Goal: Task Accomplishment & Management: Use online tool/utility

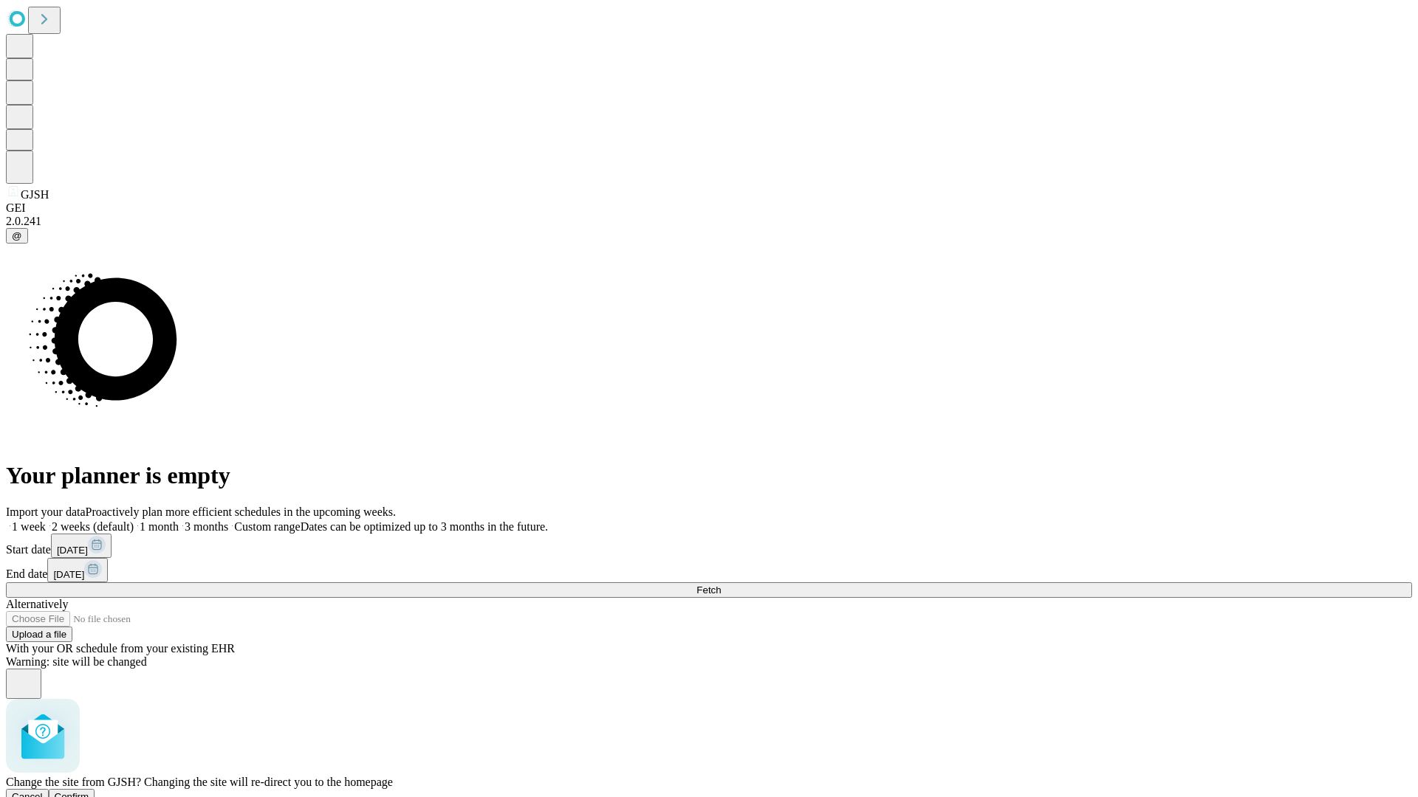
click at [89, 792] on span "Confirm" at bounding box center [72, 797] width 35 height 11
click at [179, 521] on label "1 month" at bounding box center [156, 527] width 45 height 13
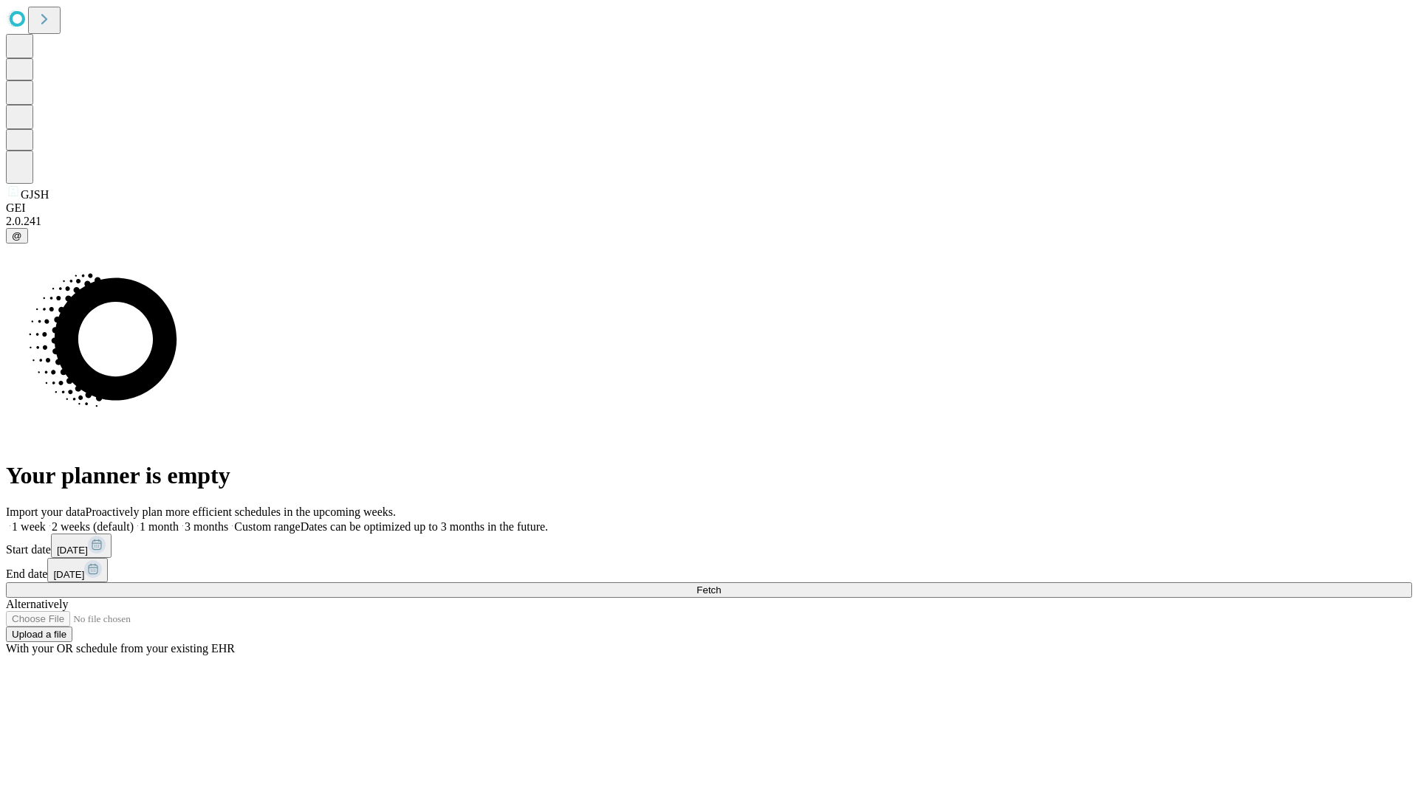
click at [721, 585] on span "Fetch" at bounding box center [708, 590] width 24 height 11
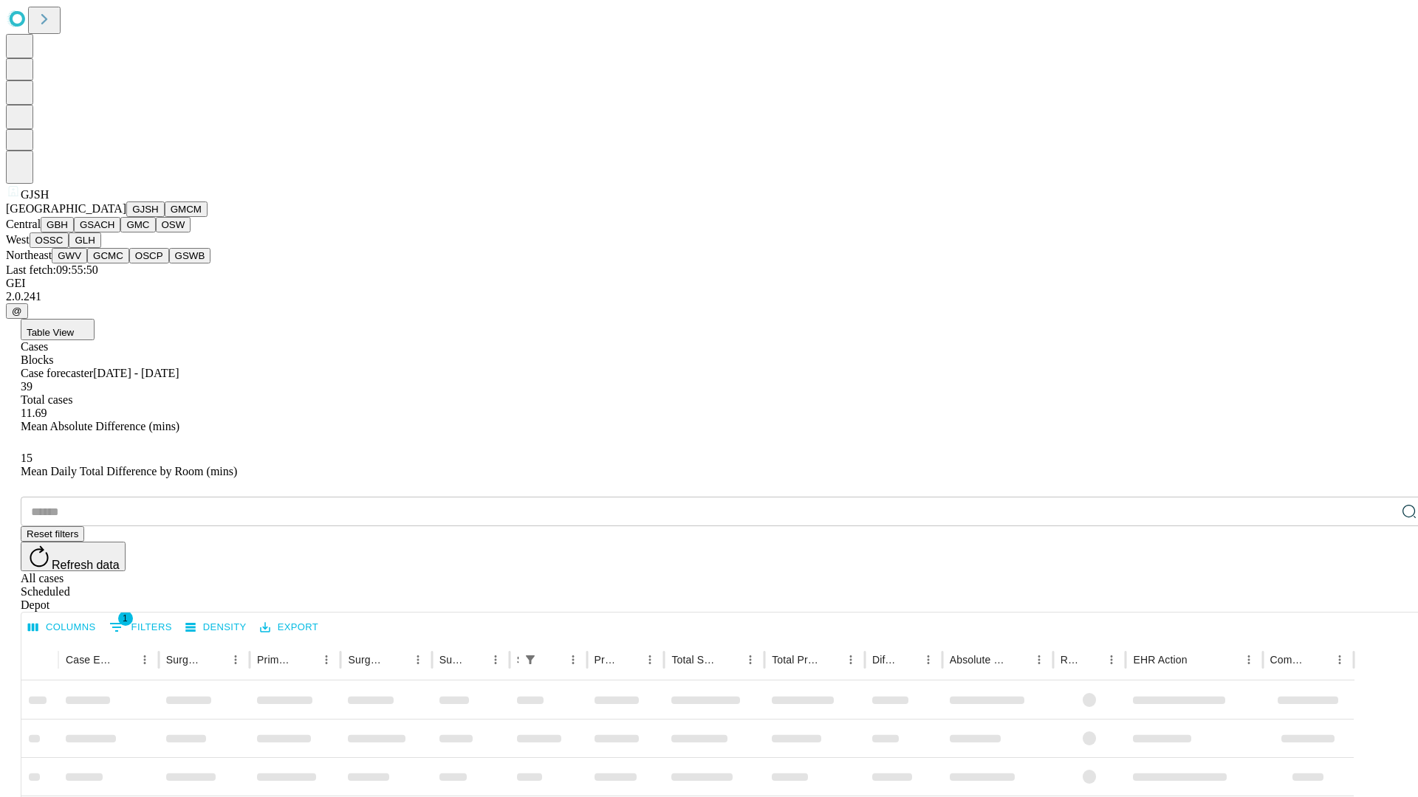
click at [165, 217] on button "GMCM" at bounding box center [186, 210] width 43 height 16
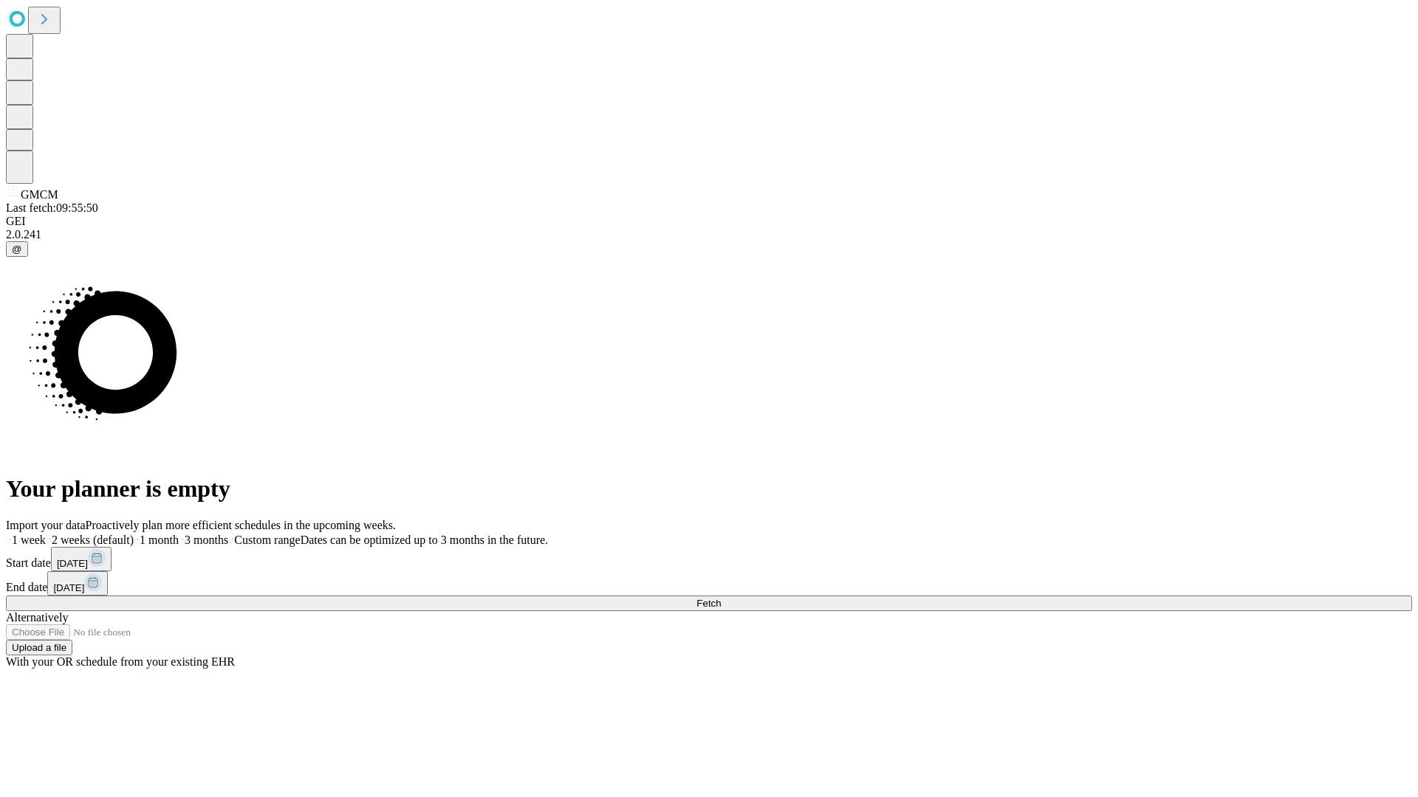
click at [721, 598] on span "Fetch" at bounding box center [708, 603] width 24 height 11
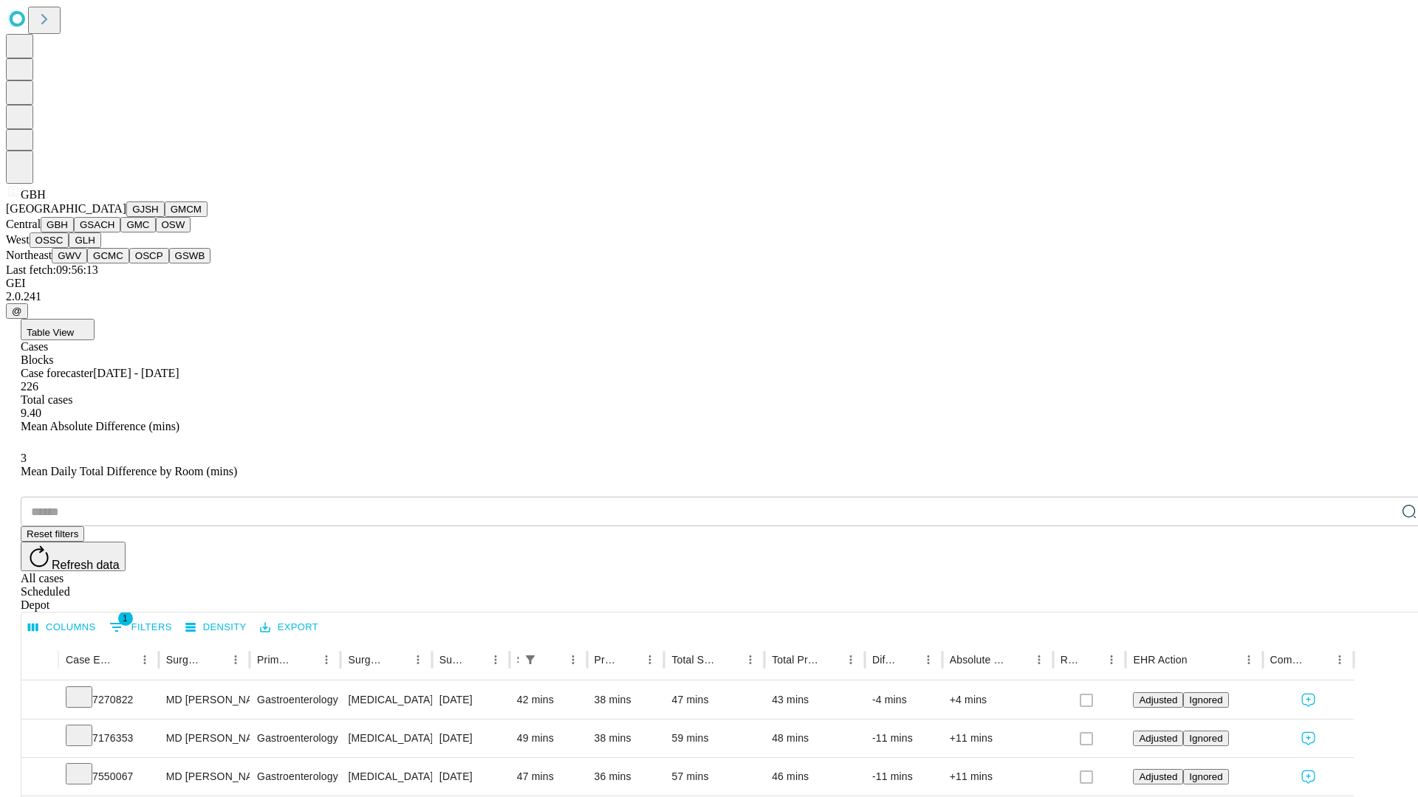
click at [114, 233] on button "GSACH" at bounding box center [97, 225] width 47 height 16
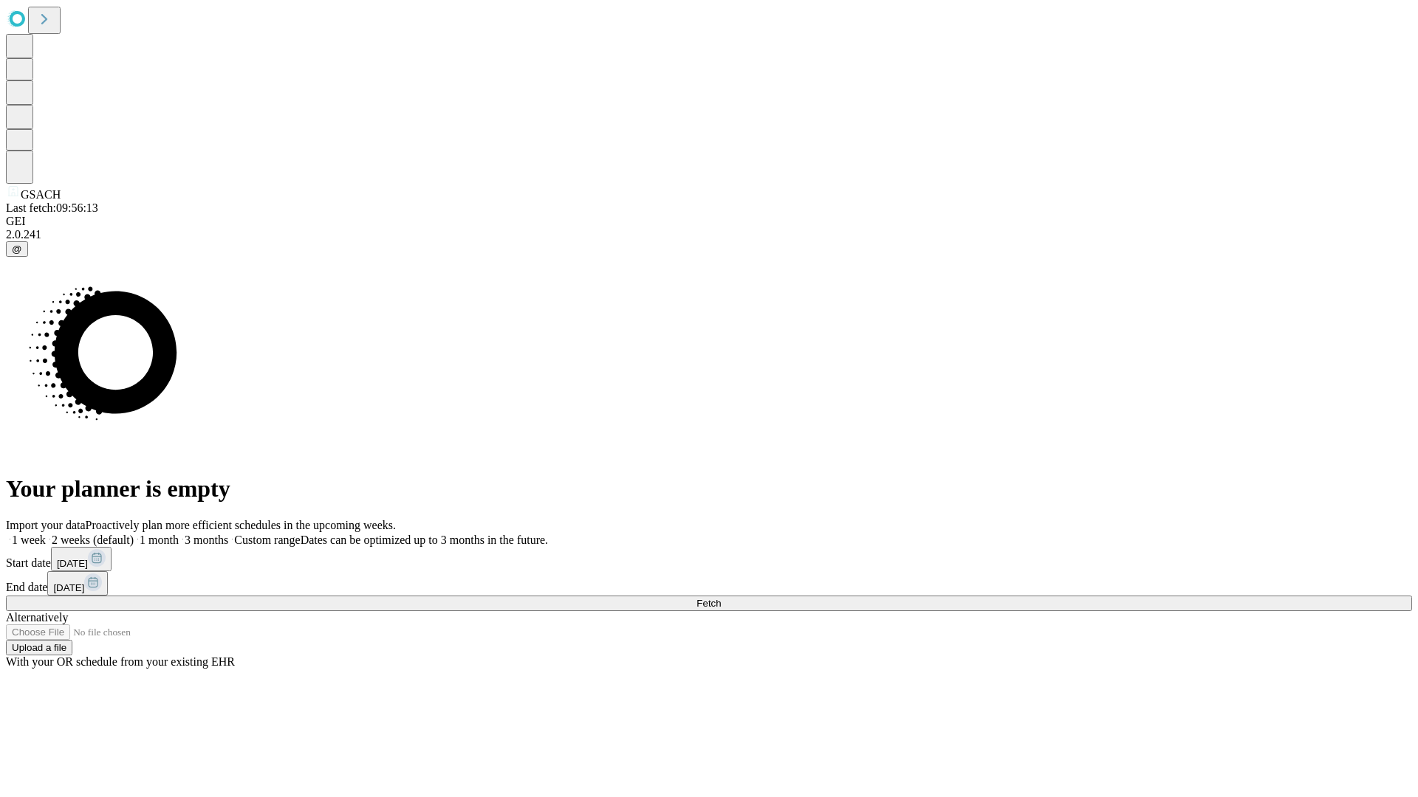
click at [179, 534] on label "1 month" at bounding box center [156, 540] width 45 height 13
click at [721, 598] on span "Fetch" at bounding box center [708, 603] width 24 height 11
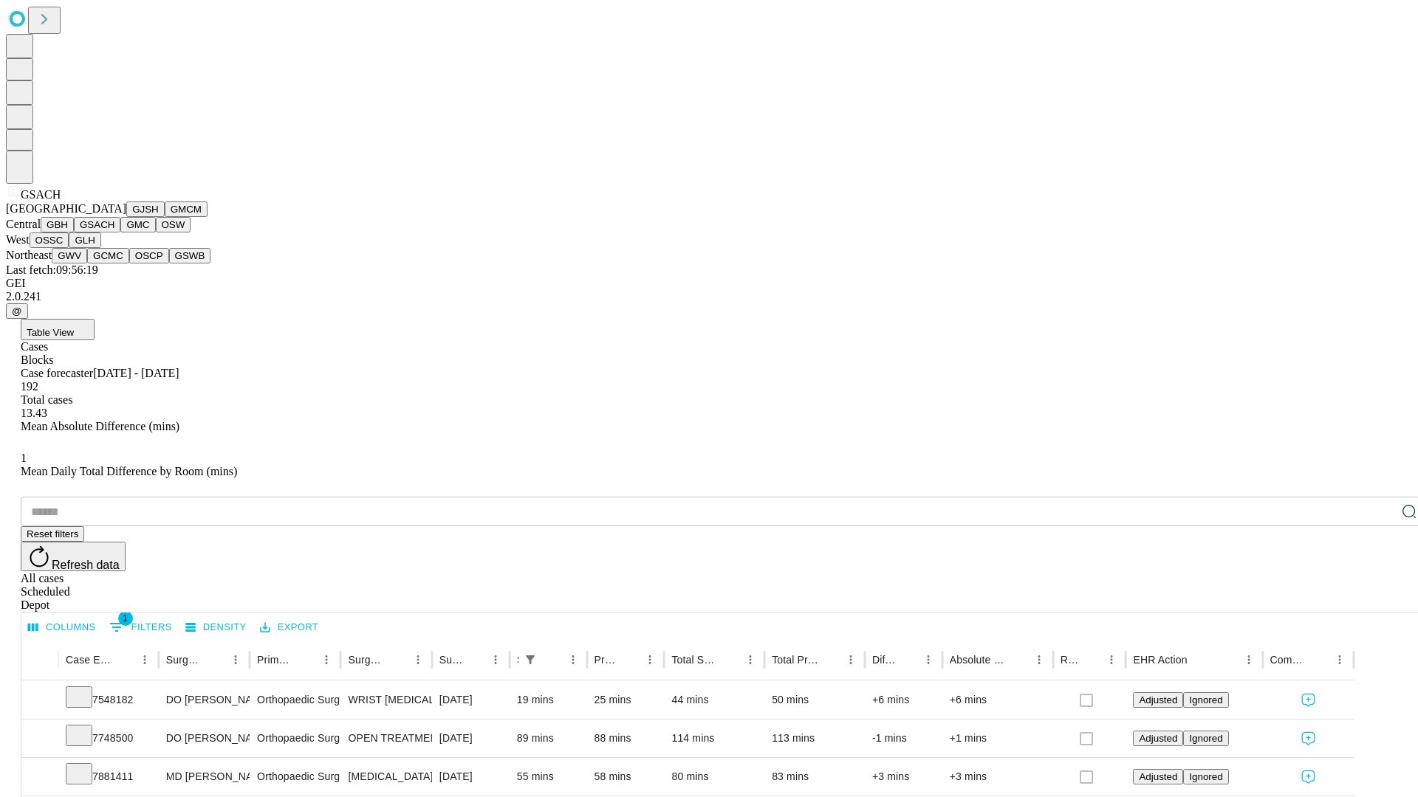
click at [120, 233] on button "GMC" at bounding box center [137, 225] width 35 height 16
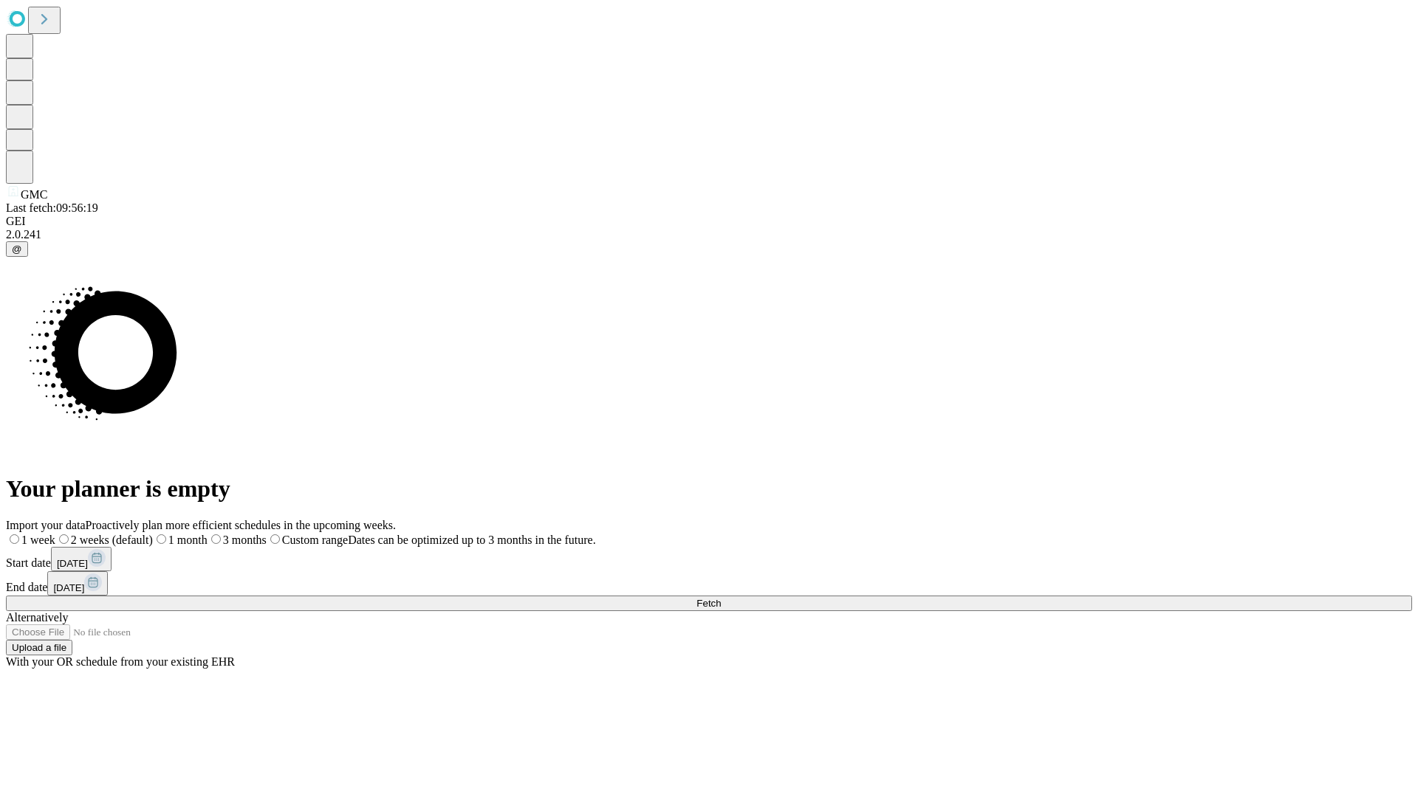
click at [721, 598] on span "Fetch" at bounding box center [708, 603] width 24 height 11
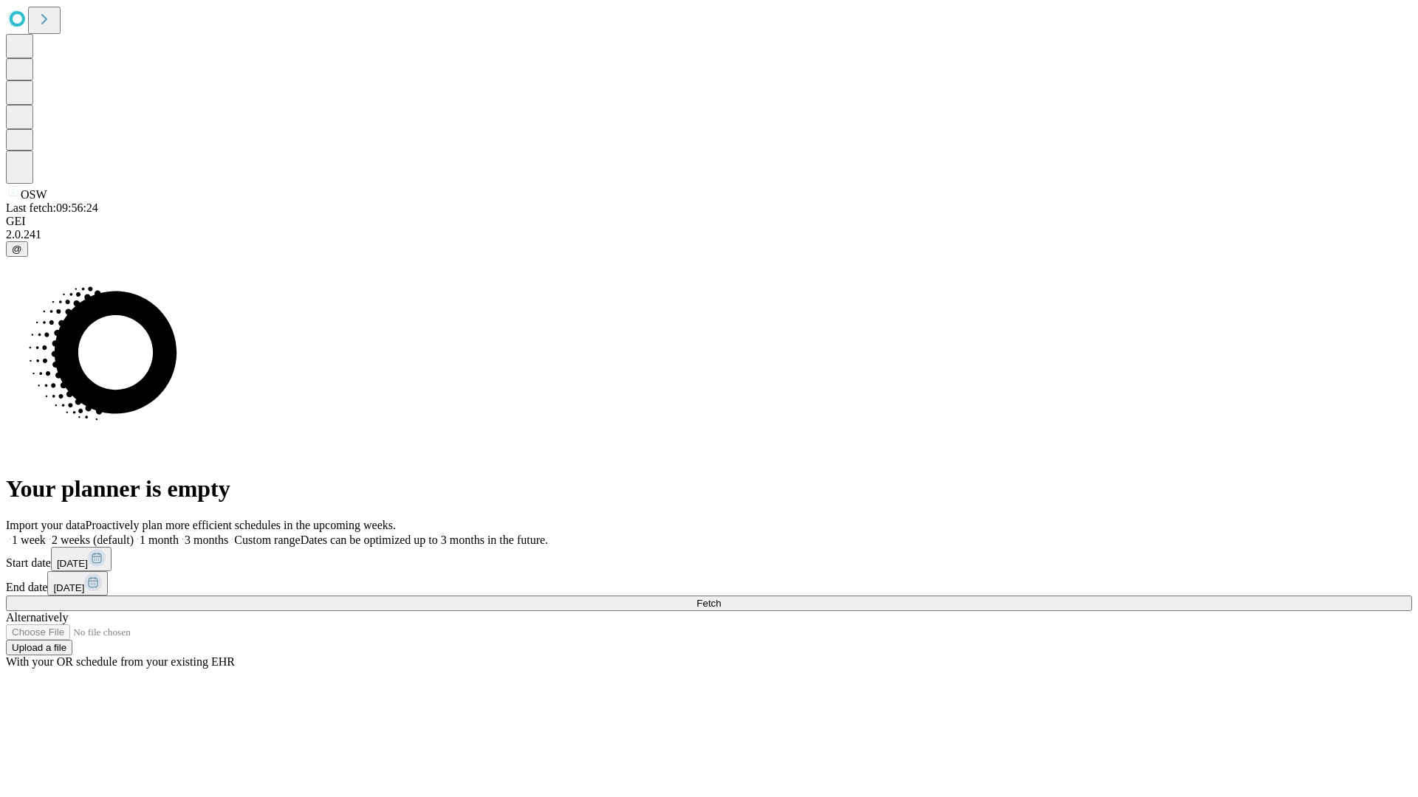
click at [179, 534] on label "1 month" at bounding box center [156, 540] width 45 height 13
click at [721, 598] on span "Fetch" at bounding box center [708, 603] width 24 height 11
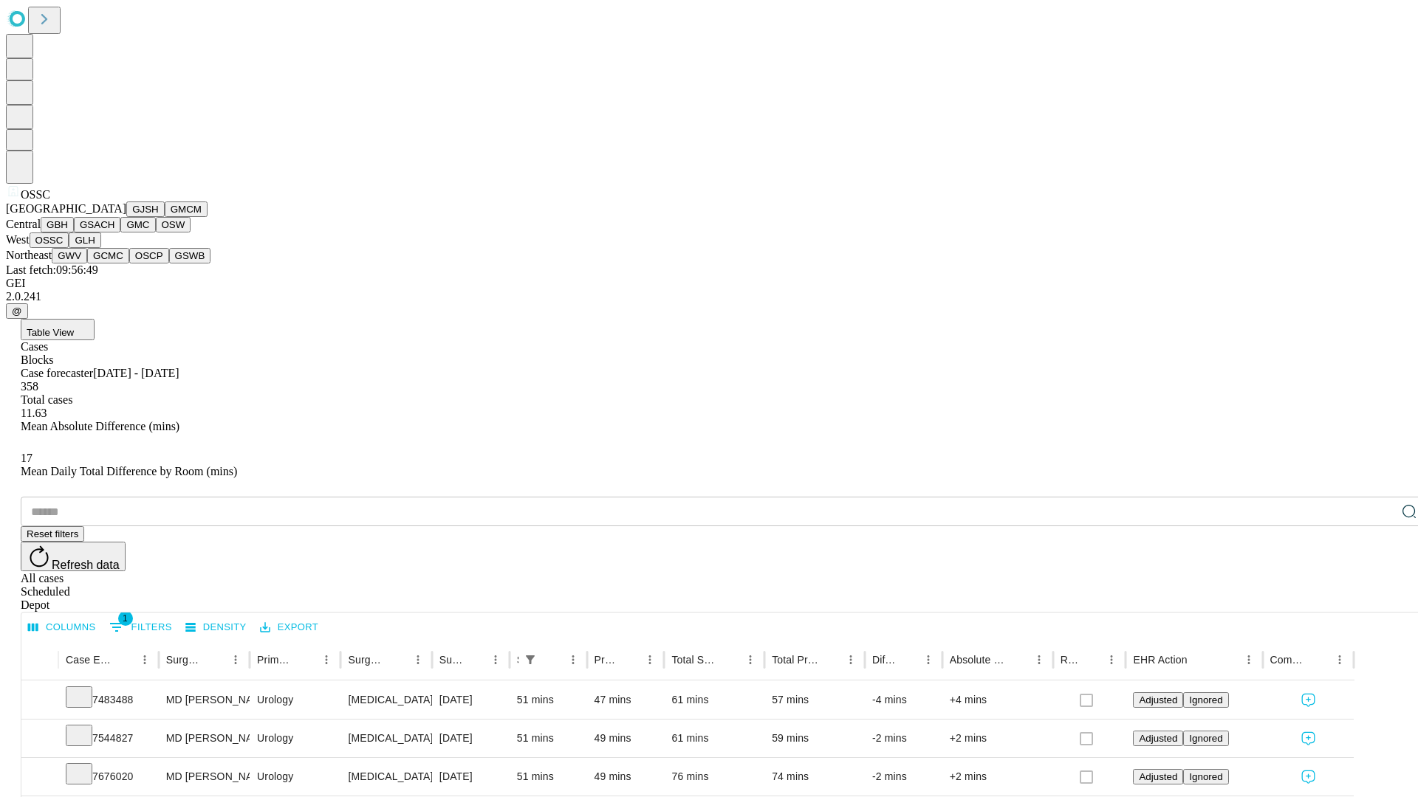
click at [100, 248] on button "GLH" at bounding box center [85, 241] width 32 height 16
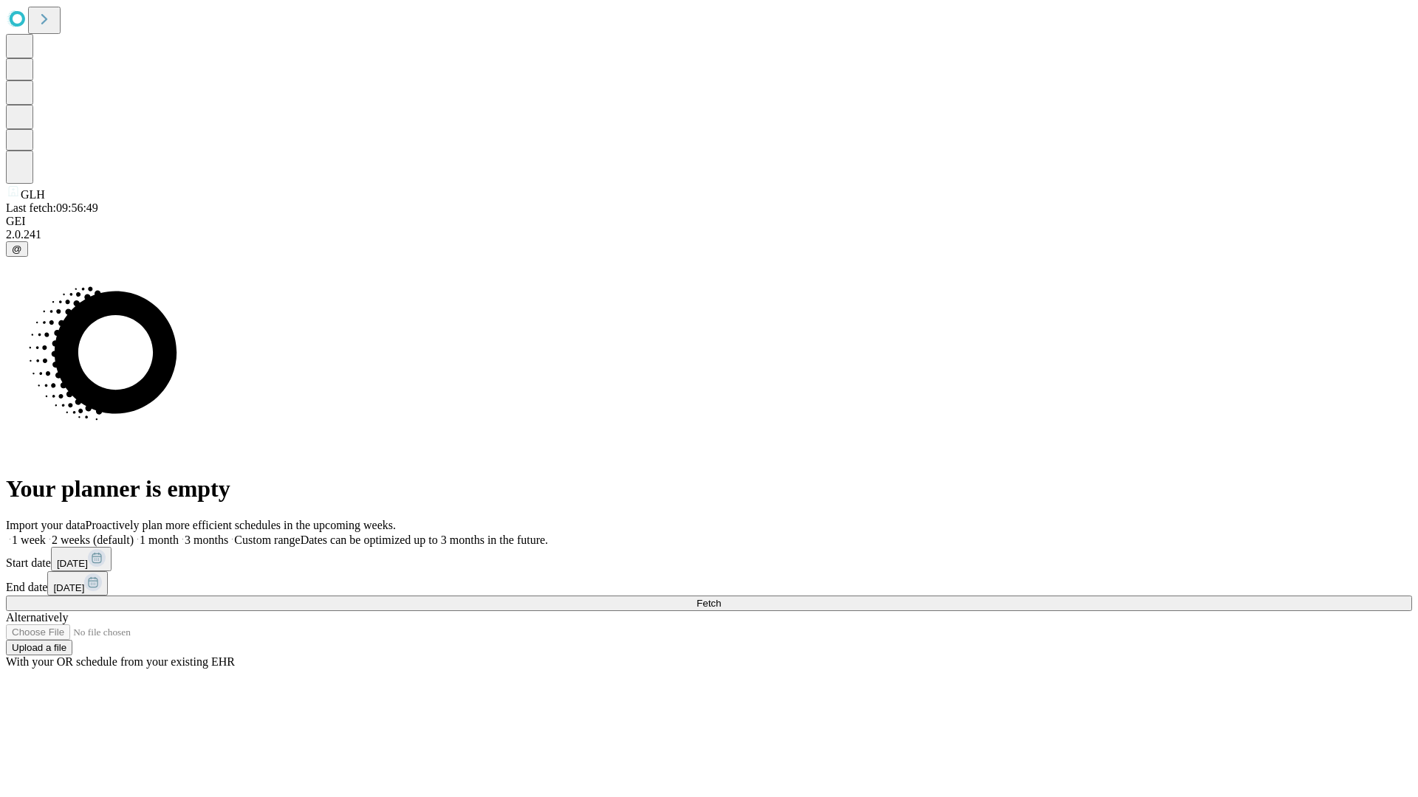
click at [179, 534] on label "1 month" at bounding box center [156, 540] width 45 height 13
click at [721, 598] on span "Fetch" at bounding box center [708, 603] width 24 height 11
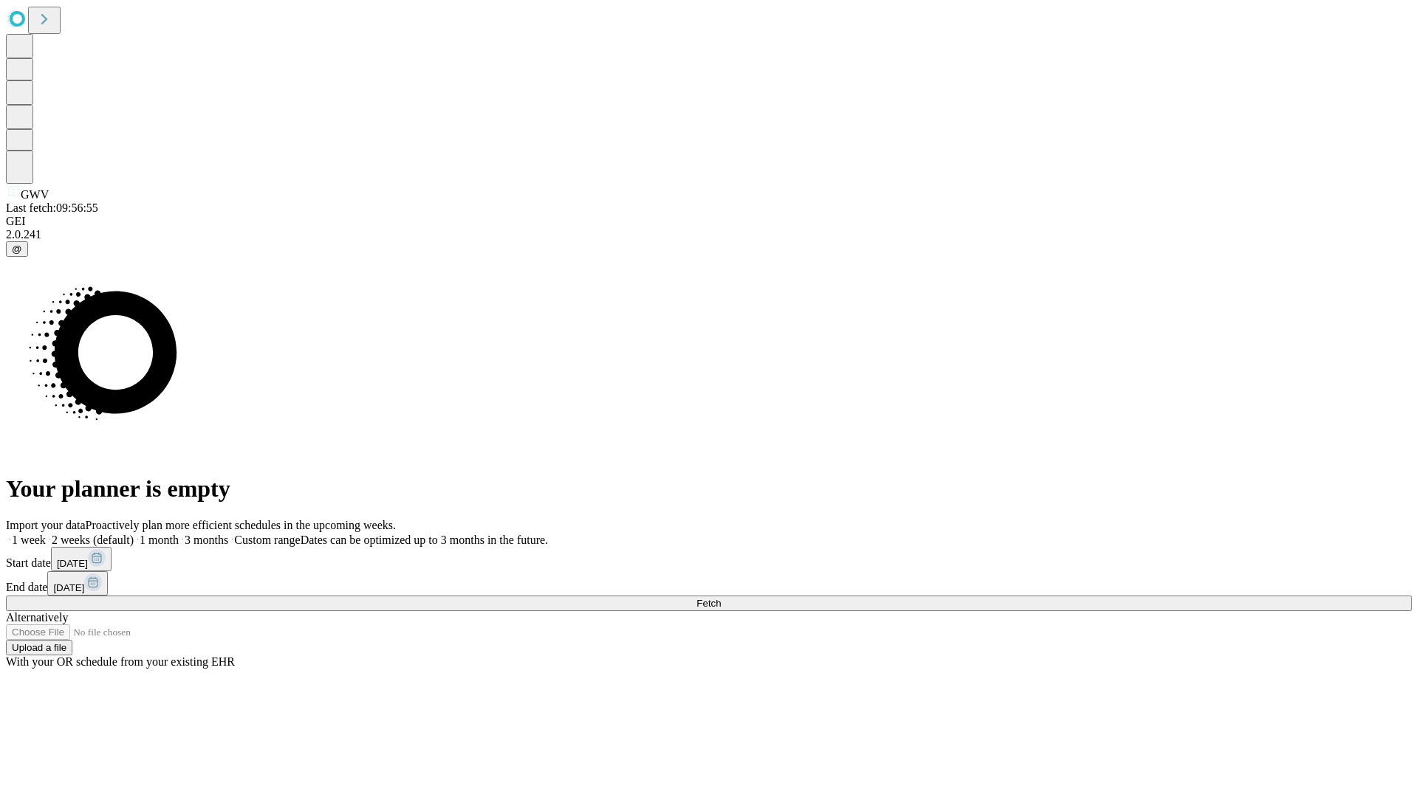
click at [179, 534] on label "1 month" at bounding box center [156, 540] width 45 height 13
click at [721, 598] on span "Fetch" at bounding box center [708, 603] width 24 height 11
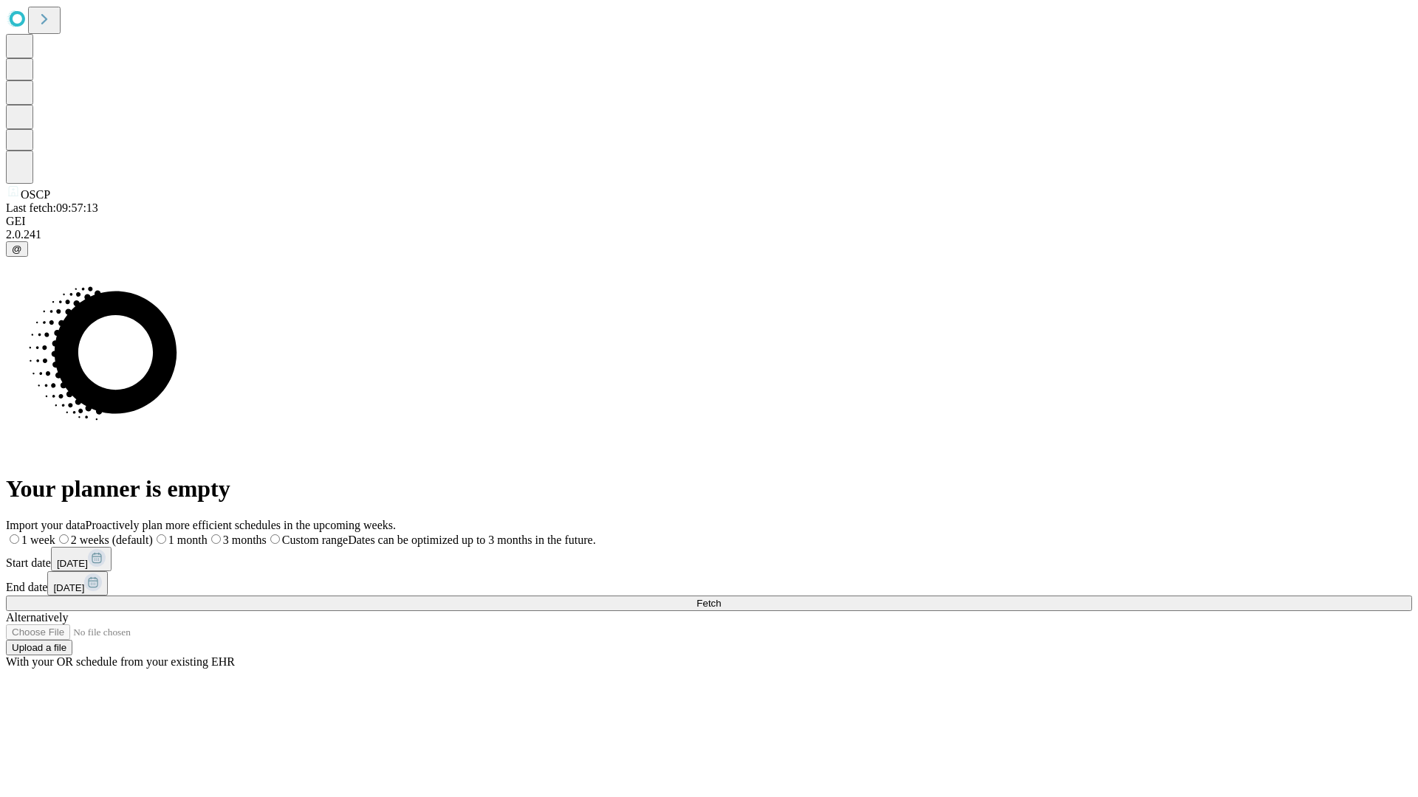
click at [207, 534] on label "1 month" at bounding box center [180, 540] width 55 height 13
click at [721, 598] on span "Fetch" at bounding box center [708, 603] width 24 height 11
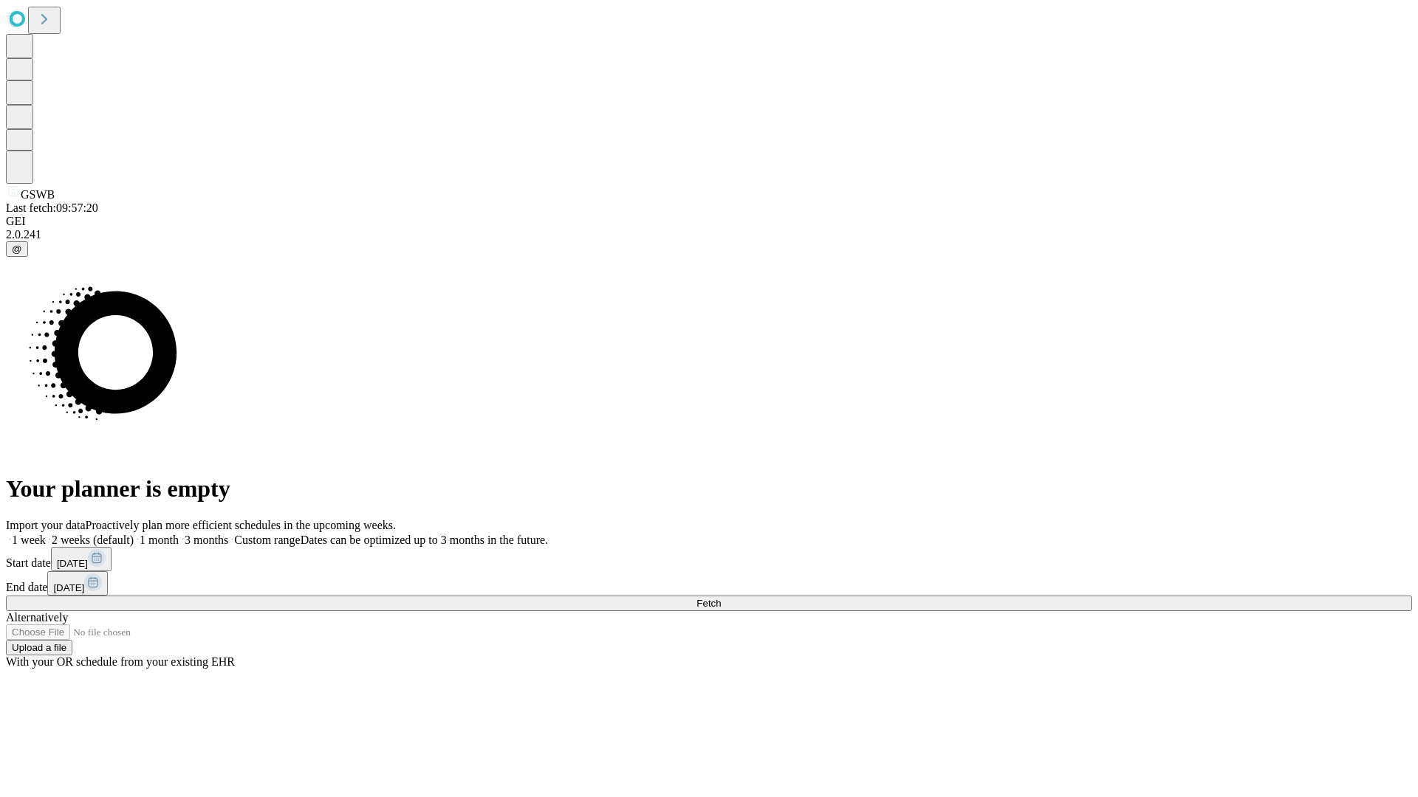
click at [179, 534] on label "1 month" at bounding box center [156, 540] width 45 height 13
click at [721, 598] on span "Fetch" at bounding box center [708, 603] width 24 height 11
